Goal: Complete application form

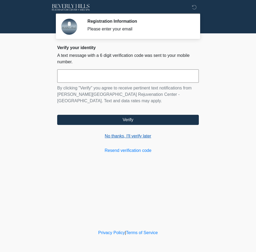
click at [141, 139] on link "No thanks, I'll verify later" at bounding box center [128, 136] width 142 height 6
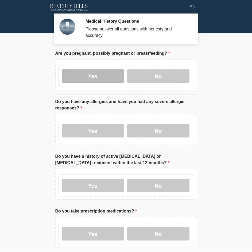
click at [83, 70] on label "Yes" at bounding box center [93, 75] width 62 height 13
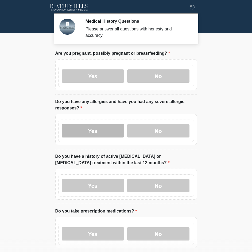
click at [101, 126] on label "Yes" at bounding box center [93, 130] width 62 height 13
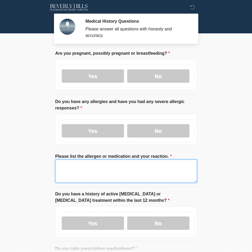
click at [98, 160] on textarea "Please list the allergen or medication and your reaction." at bounding box center [126, 171] width 142 height 23
type textarea "*"
drag, startPoint x: 98, startPoint y: 159, endPoint x: 0, endPoint y: 165, distance: 98.7
click at [0, 165] on html "‎ ‎ Medical History Questions Please answer all questions with honesty and accu…" at bounding box center [126, 126] width 252 height 252
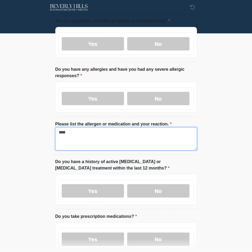
scroll to position [134, 0]
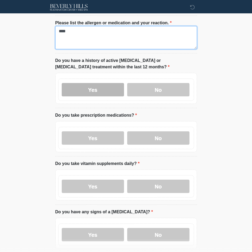
type textarea "****"
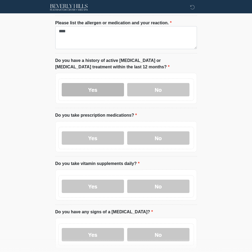
click at [96, 86] on label "Yes" at bounding box center [93, 89] width 62 height 13
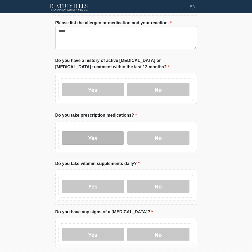
click at [99, 136] on label "Yes" at bounding box center [93, 137] width 62 height 13
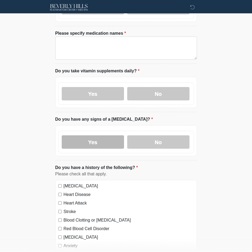
scroll to position [267, 0]
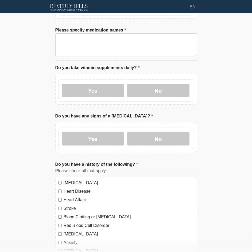
drag, startPoint x: 97, startPoint y: 137, endPoint x: 95, endPoint y: 111, distance: 25.5
click at [97, 136] on label "Yes" at bounding box center [93, 138] width 62 height 13
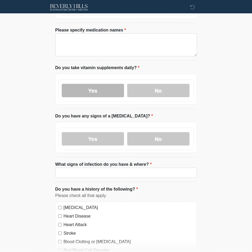
click at [95, 84] on label "Yes" at bounding box center [93, 90] width 62 height 13
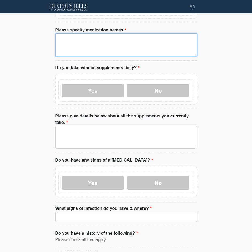
click at [105, 43] on textarea "Please specify medication names" at bounding box center [126, 44] width 142 height 23
paste textarea "****"
type textarea "****"
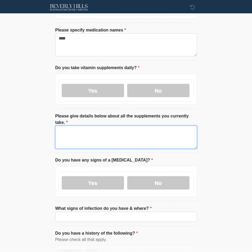
click at [107, 127] on textarea "Please give details below about all the supplements you currently take." at bounding box center [126, 137] width 142 height 23
paste textarea "****"
type textarea "****"
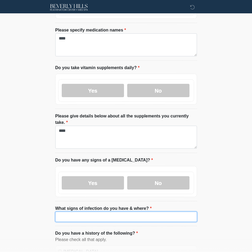
click at [104, 212] on input "What signs of infection do you have & where?" at bounding box center [126, 217] width 142 height 10
paste input "****"
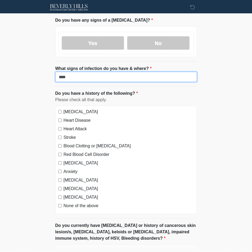
scroll to position [427, 0]
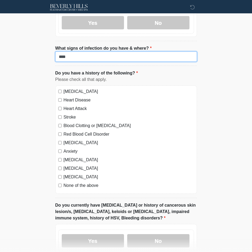
type input "****"
click at [83, 88] on label "High Blood Pressure" at bounding box center [129, 91] width 130 height 6
drag, startPoint x: 75, startPoint y: 88, endPoint x: 71, endPoint y: 101, distance: 13.5
click at [75, 97] on label "Heart Disease" at bounding box center [129, 100] width 130 height 6
click at [72, 106] on label "Heart Attack" at bounding box center [129, 109] width 130 height 6
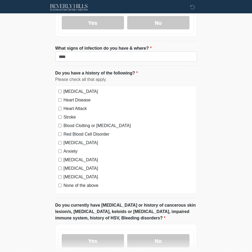
click at [72, 114] on label "Stroke" at bounding box center [129, 117] width 130 height 6
click at [72, 123] on label "Blood Clotting or Bleeding Disorder" at bounding box center [129, 126] width 130 height 6
click at [72, 131] on label "Red Blood Cell Disorder" at bounding box center [129, 134] width 130 height 6
click at [71, 148] on label "Anxiety" at bounding box center [129, 151] width 130 height 6
click at [73, 140] on label "Depression" at bounding box center [129, 143] width 130 height 6
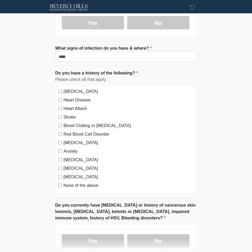
click at [75, 157] on label "Autoimmune Disorder" at bounding box center [129, 160] width 130 height 6
click at [75, 165] on label "Seizure disorder" at bounding box center [129, 168] width 130 height 6
drag, startPoint x: 70, startPoint y: 167, endPoint x: 73, endPoint y: 171, distance: 5.2
click at [71, 174] on label "Diabetes" at bounding box center [129, 177] width 130 height 6
click at [74, 182] on label "None of the above" at bounding box center [129, 185] width 130 height 6
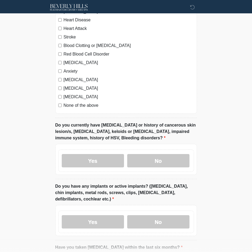
click at [72, 94] on label "Diabetes" at bounding box center [129, 97] width 130 height 6
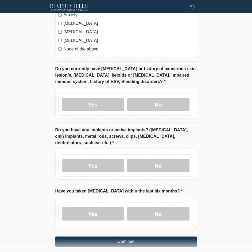
scroll to position [576, 0]
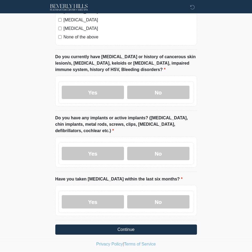
click at [85, 86] on label "Yes" at bounding box center [93, 92] width 62 height 13
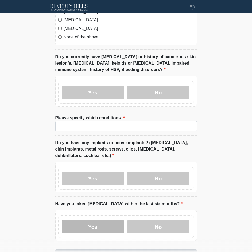
click at [94, 220] on label "Yes" at bounding box center [93, 226] width 62 height 13
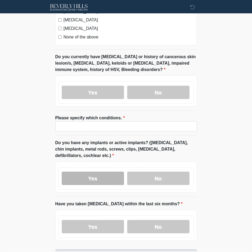
drag, startPoint x: 96, startPoint y: 167, endPoint x: 97, endPoint y: 164, distance: 3.2
click at [96, 172] on label "Yes" at bounding box center [93, 178] width 62 height 13
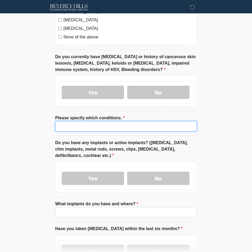
click at [106, 121] on input "Please specify which conditions." at bounding box center [126, 126] width 142 height 10
paste input "****"
type input "****"
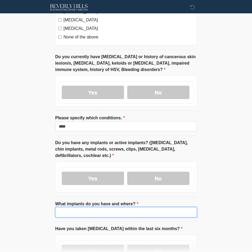
drag, startPoint x: 98, startPoint y: 201, endPoint x: 66, endPoint y: 186, distance: 34.8
click at [97, 207] on input "What implants do you have and where?" at bounding box center [126, 212] width 142 height 10
paste input "****"
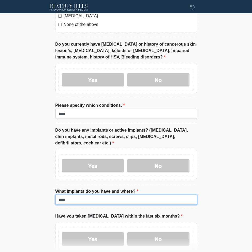
scroll to position [626, 0]
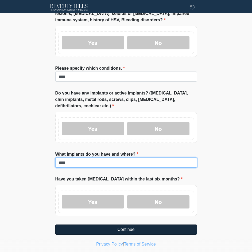
type input "****"
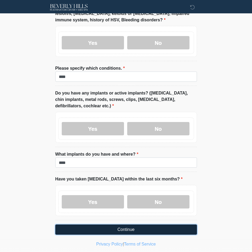
click at [100, 225] on button "Continue" at bounding box center [126, 230] width 142 height 10
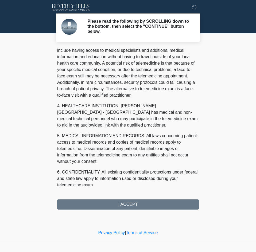
scroll to position [171, 0]
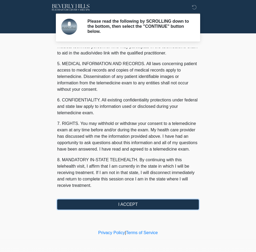
drag, startPoint x: 156, startPoint y: 204, endPoint x: 195, endPoint y: 181, distance: 45.3
click at [156, 204] on button "I ACCEPT" at bounding box center [128, 205] width 142 height 10
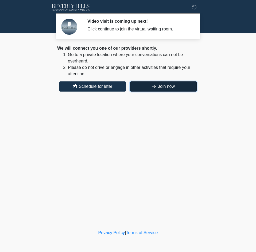
click at [169, 85] on button "Join now" at bounding box center [163, 86] width 67 height 10
